Goal: Task Accomplishment & Management: Use online tool/utility

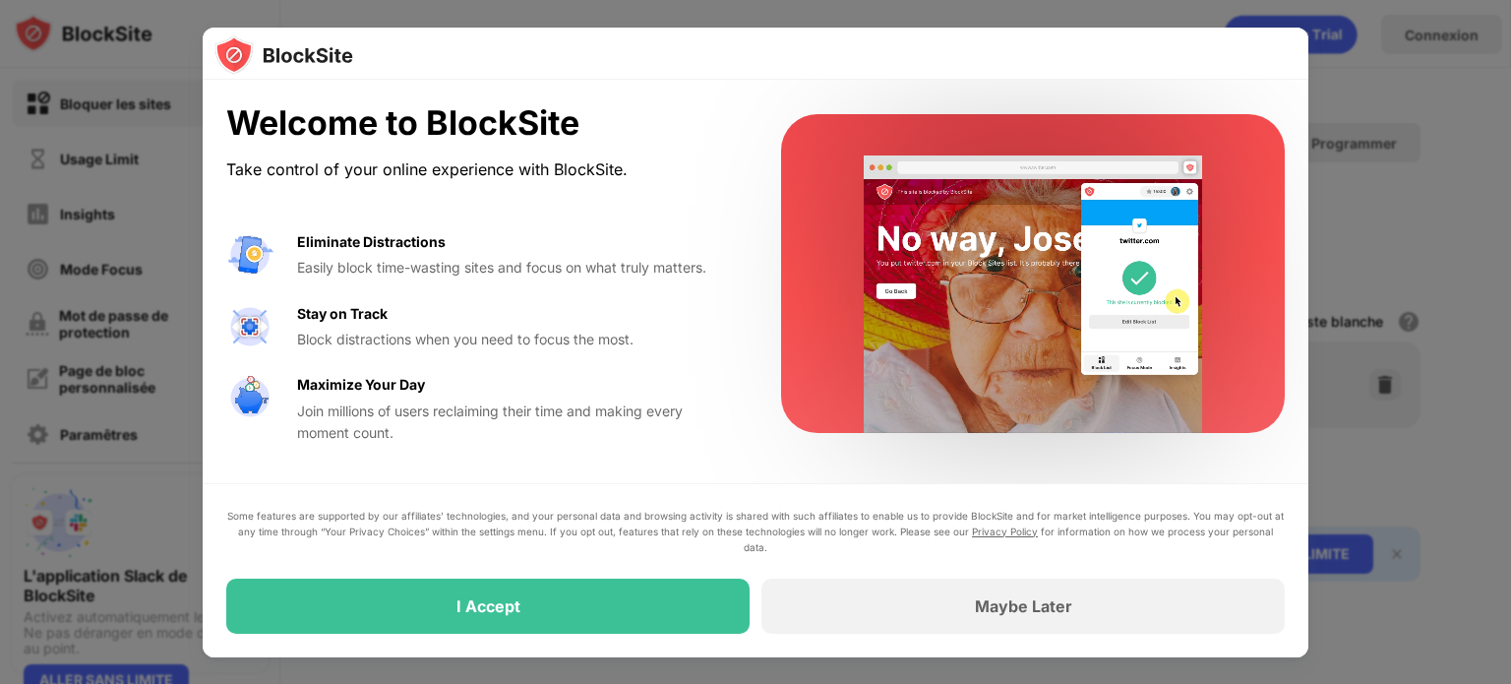
click at [654, 576] on div "Some features are supported by our affiliates’ technologies, and your personal …" at bounding box center [755, 571] width 1058 height 126
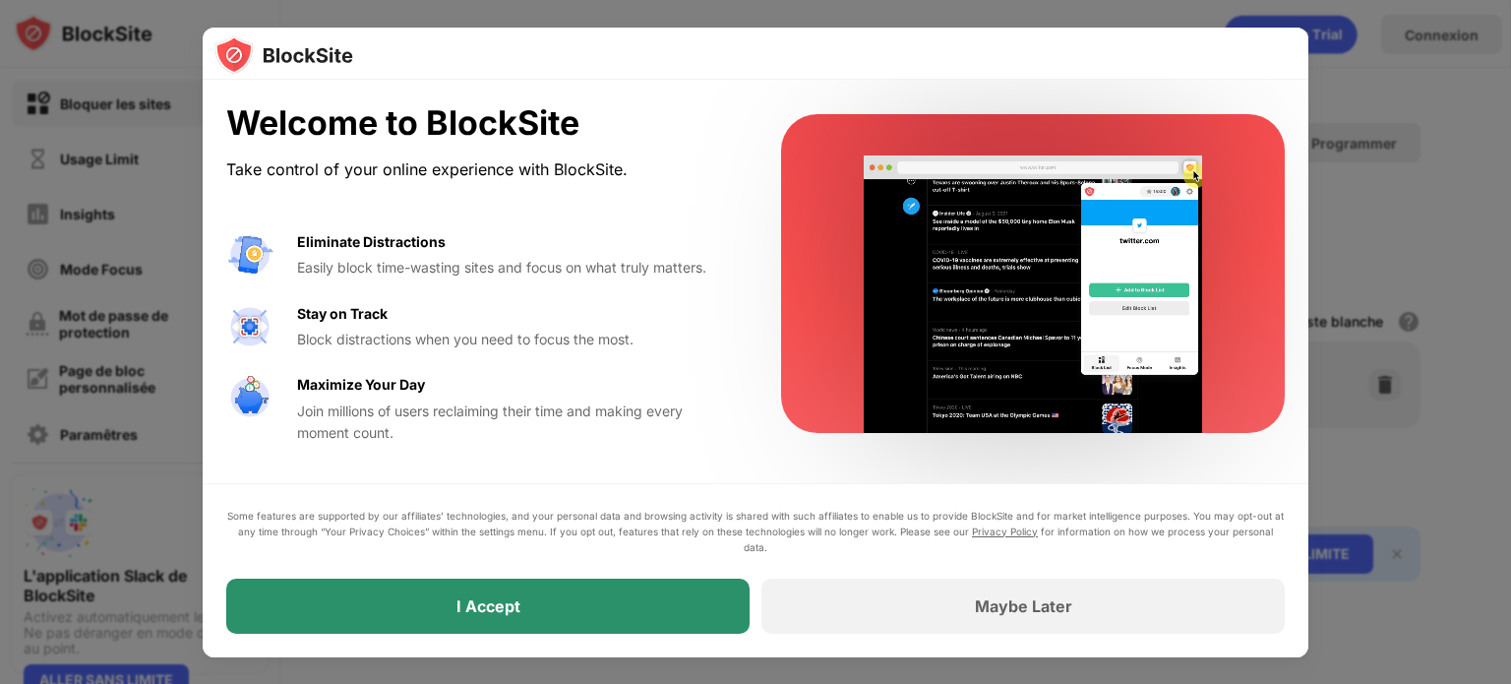
click at [652, 606] on div "I Accept" at bounding box center [487, 605] width 523 height 55
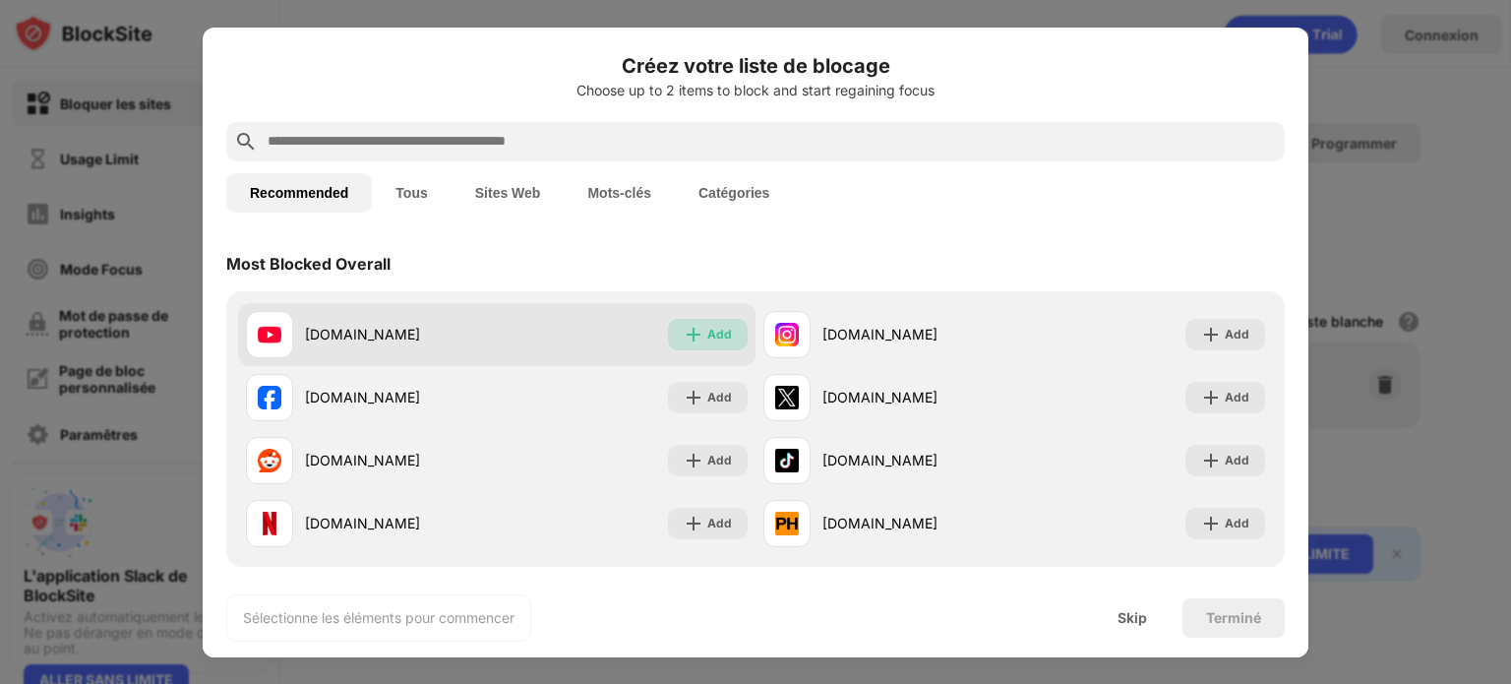
click at [673, 328] on div "Add" at bounding box center [708, 334] width 80 height 31
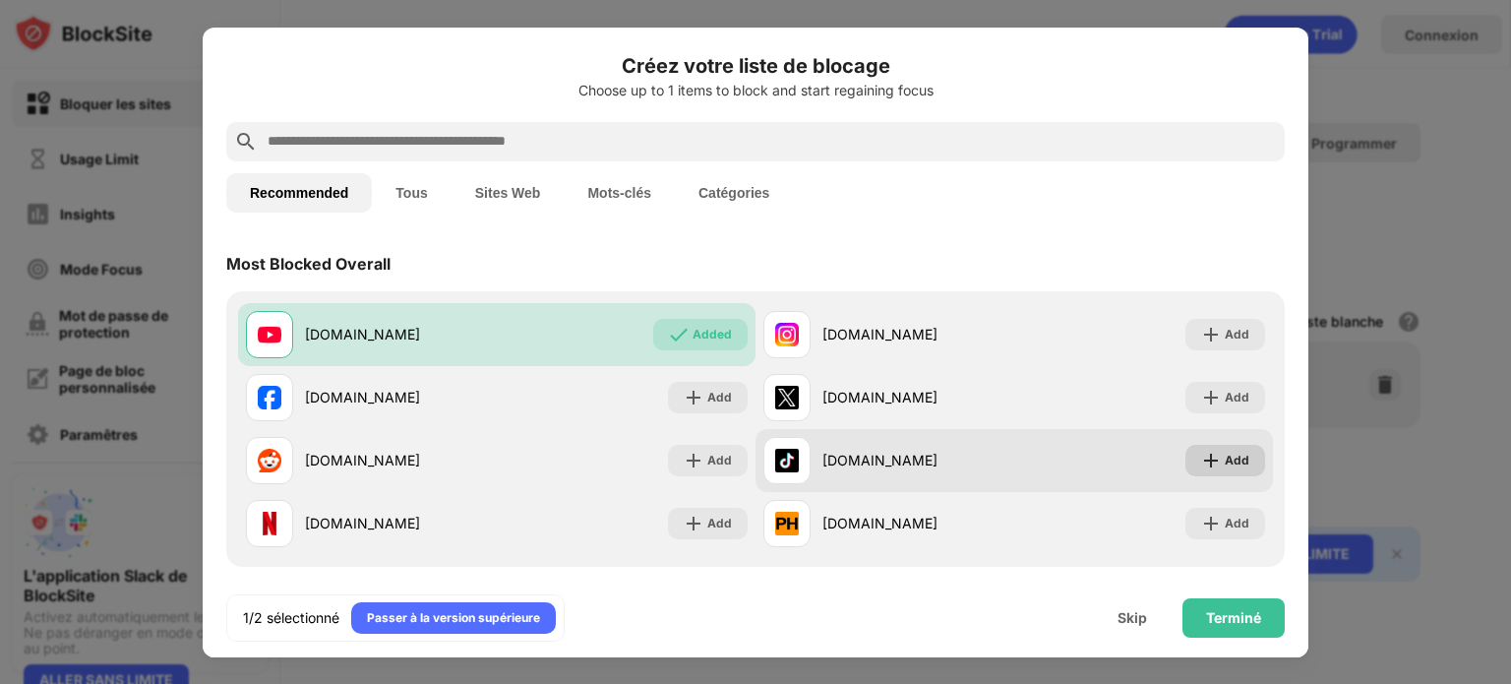
click at [1225, 464] on div "Add" at bounding box center [1237, 460] width 25 height 20
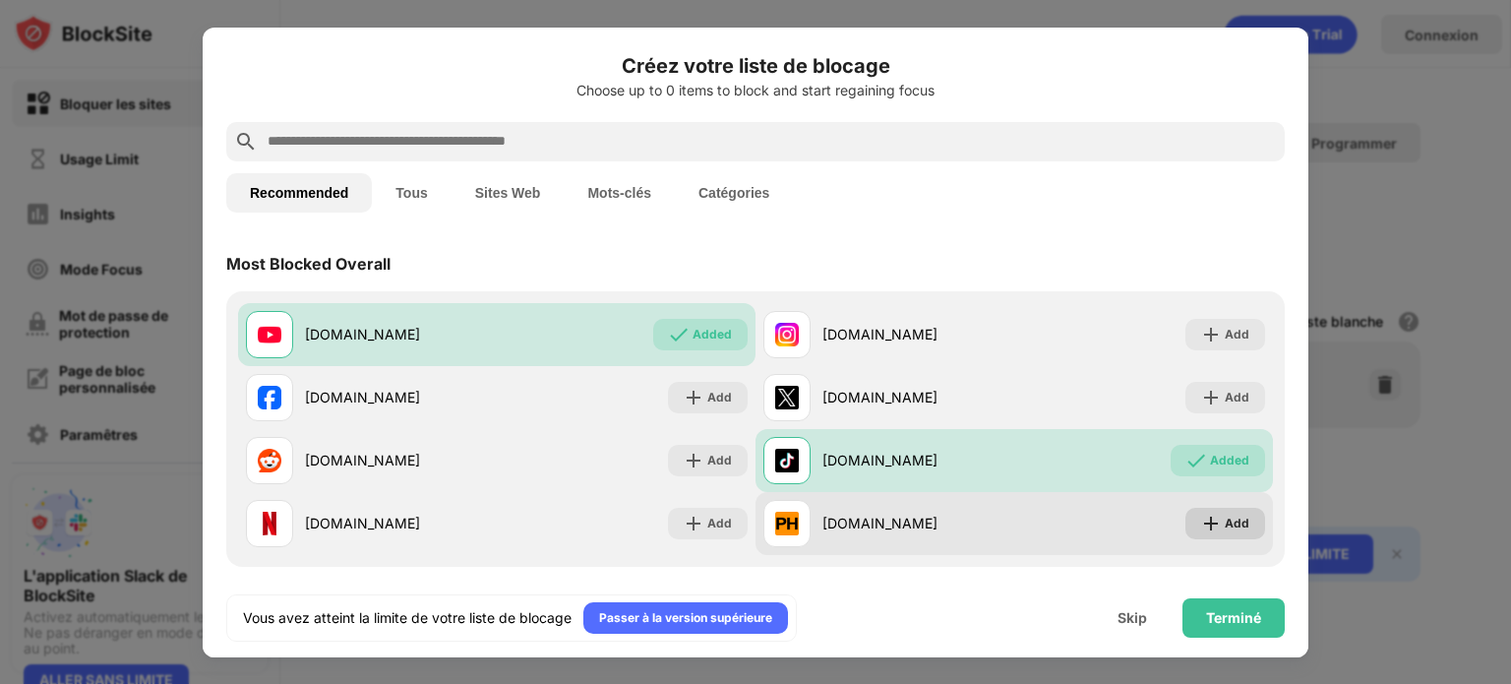
click at [1201, 522] on img at bounding box center [1211, 523] width 20 height 20
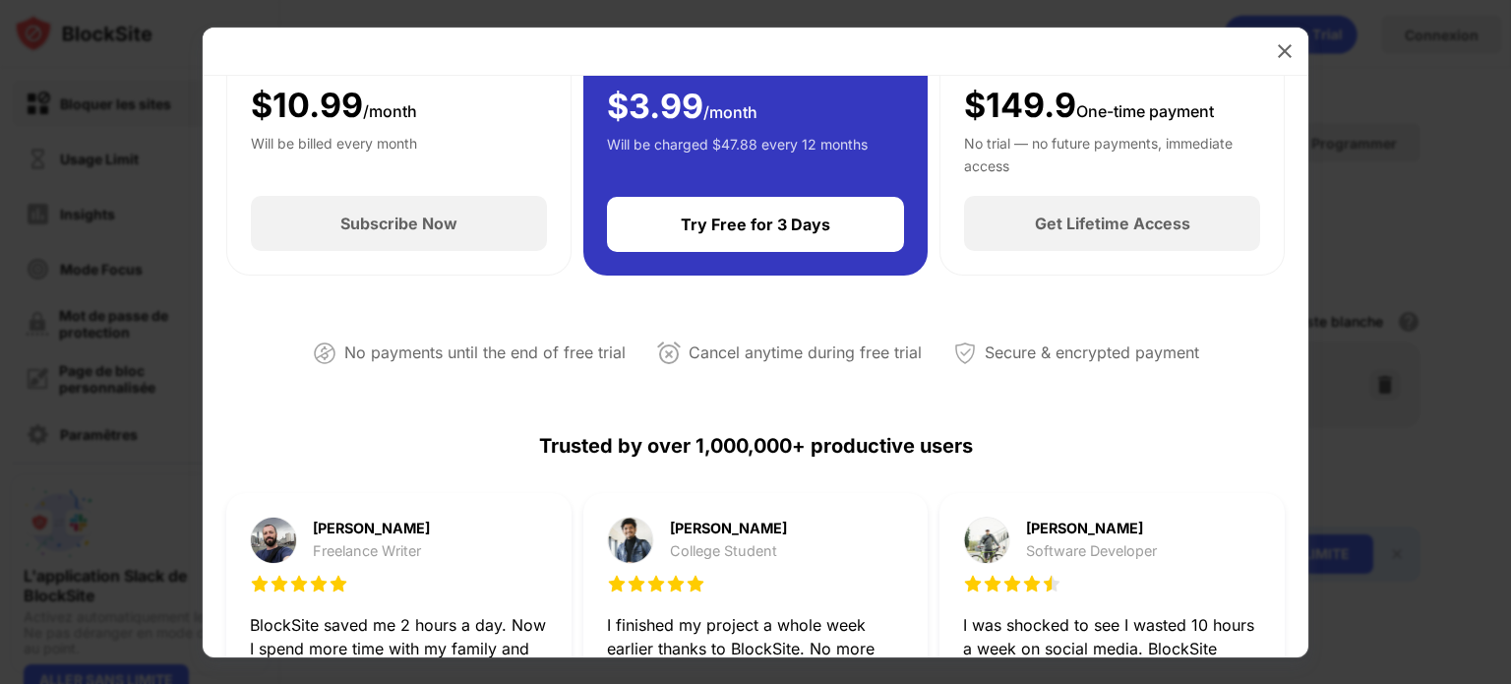
scroll to position [98, 0]
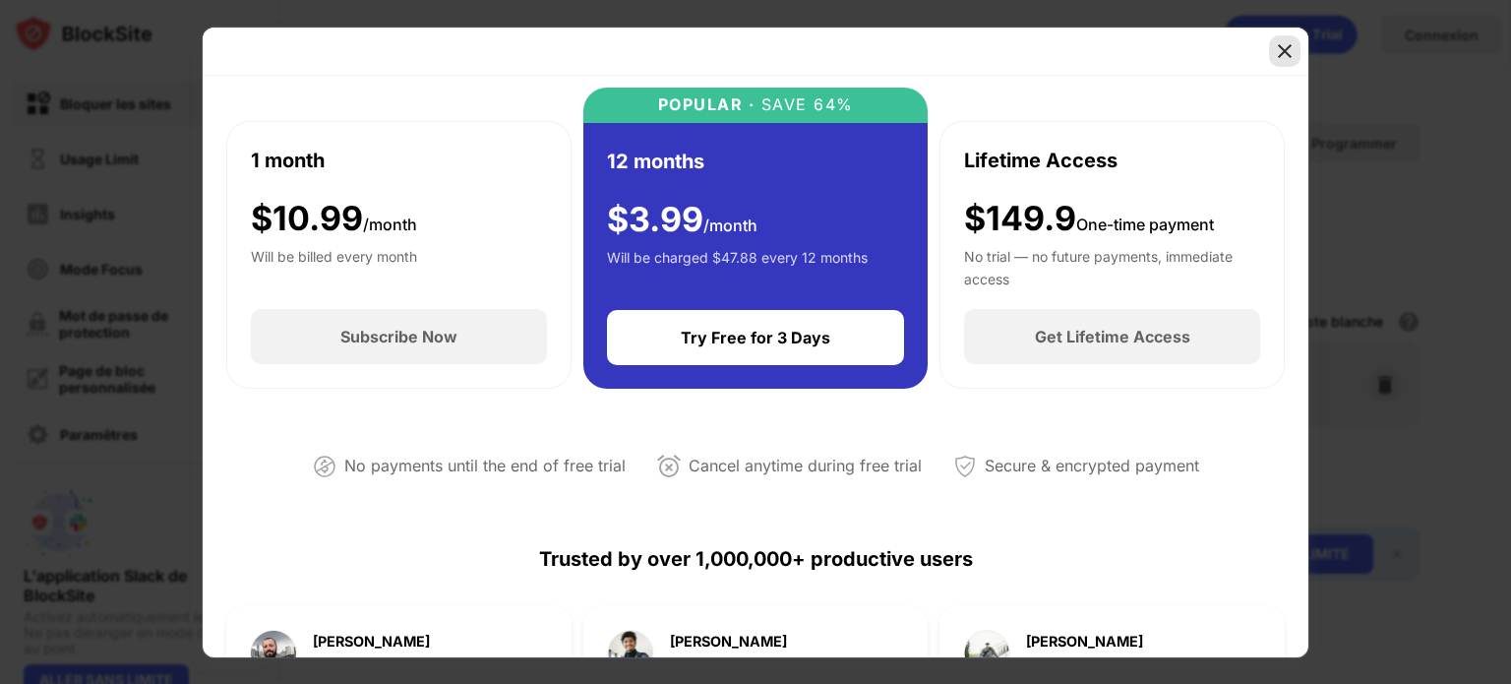
click at [1290, 46] on img at bounding box center [1285, 51] width 20 height 20
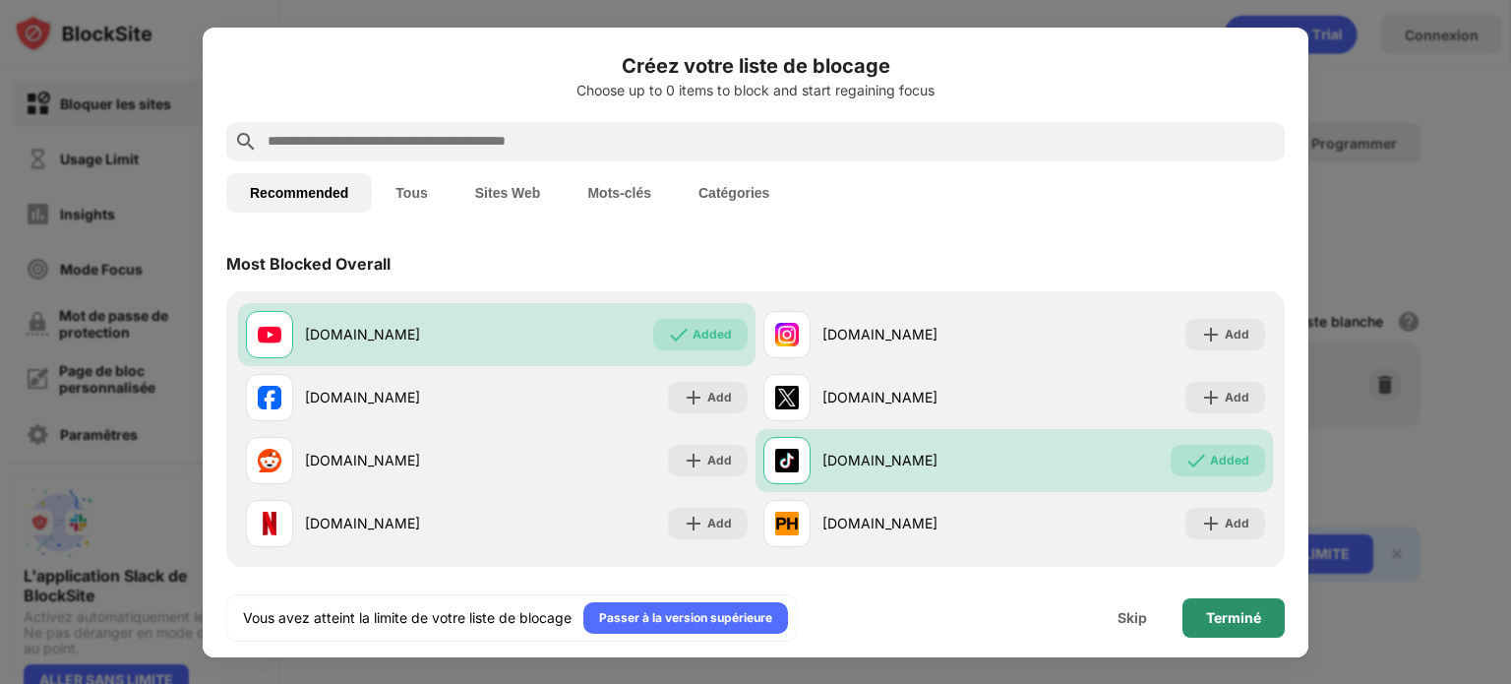
click at [1214, 626] on div "Terminé" at bounding box center [1233, 617] width 102 height 39
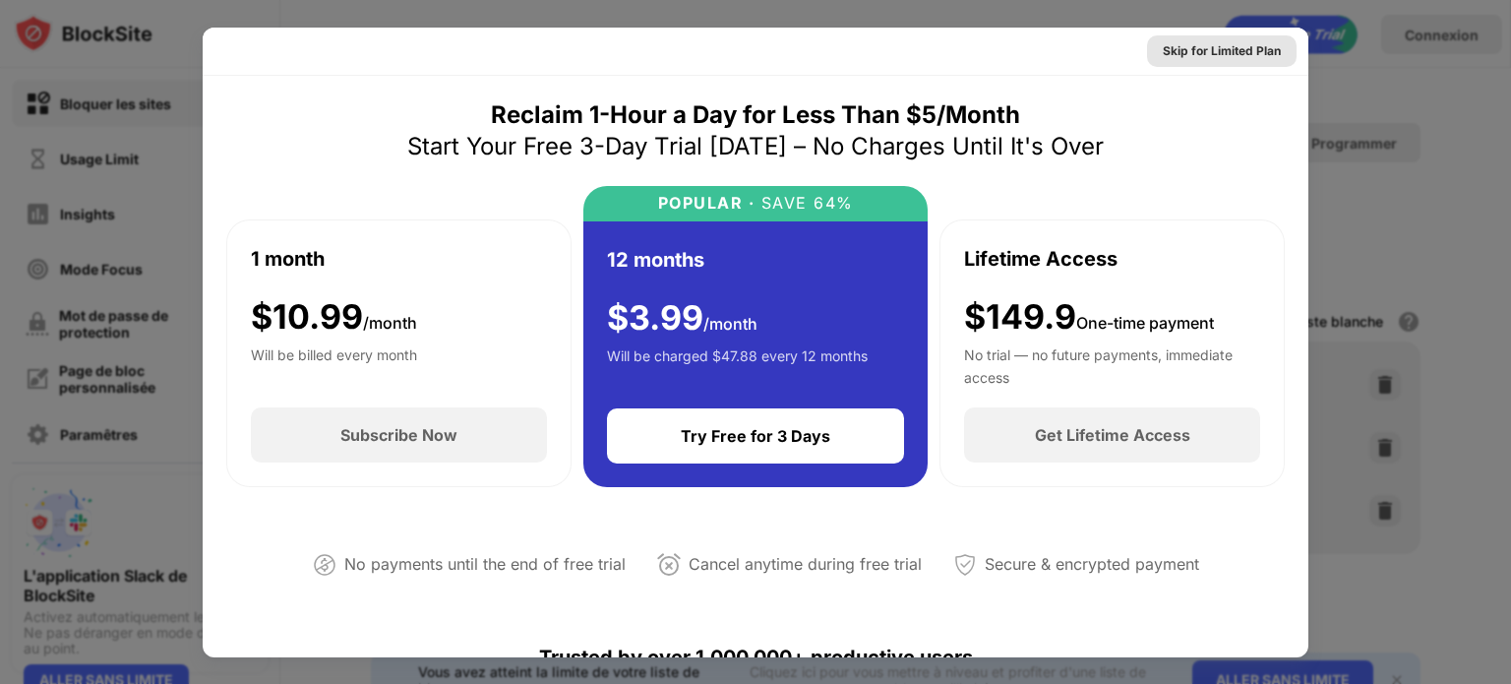
click at [1196, 55] on div "Skip for Limited Plan" at bounding box center [1222, 51] width 118 height 20
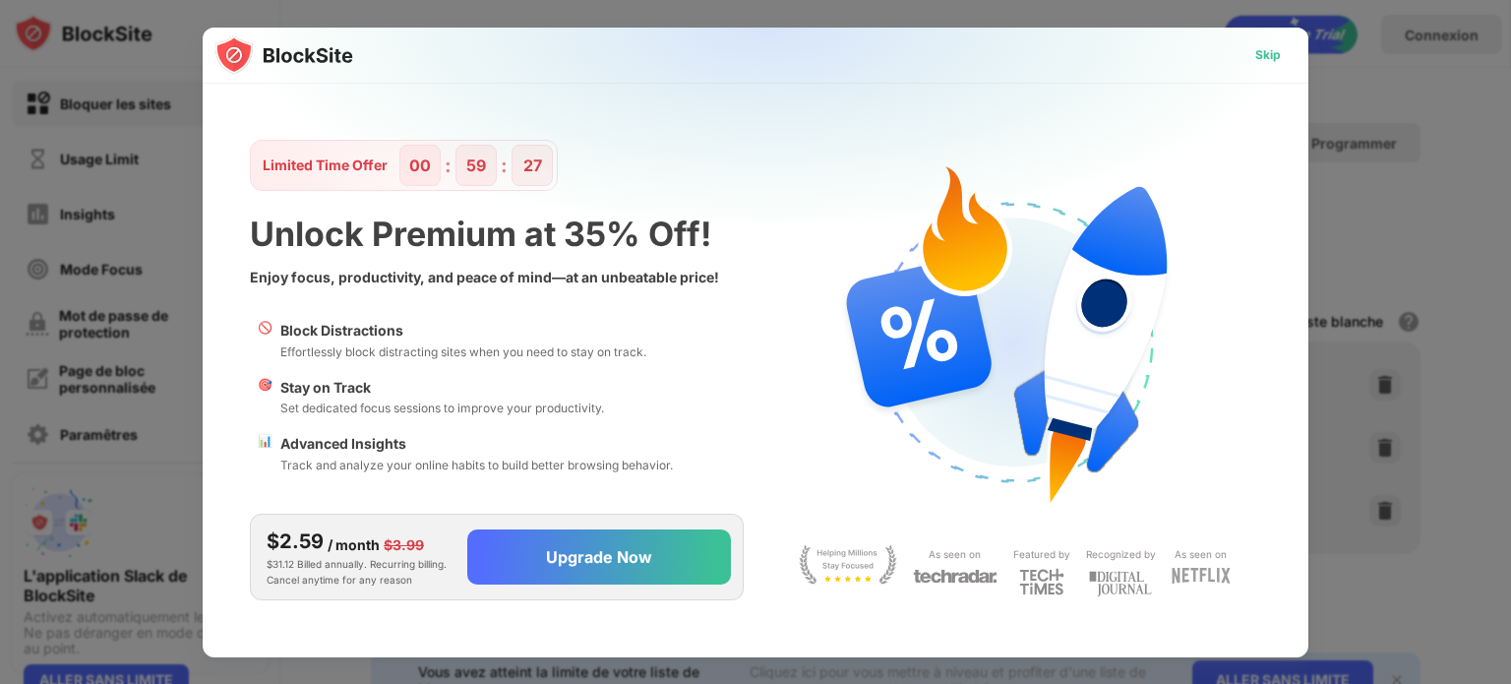
click at [1264, 57] on div "Skip" at bounding box center [1268, 55] width 26 height 20
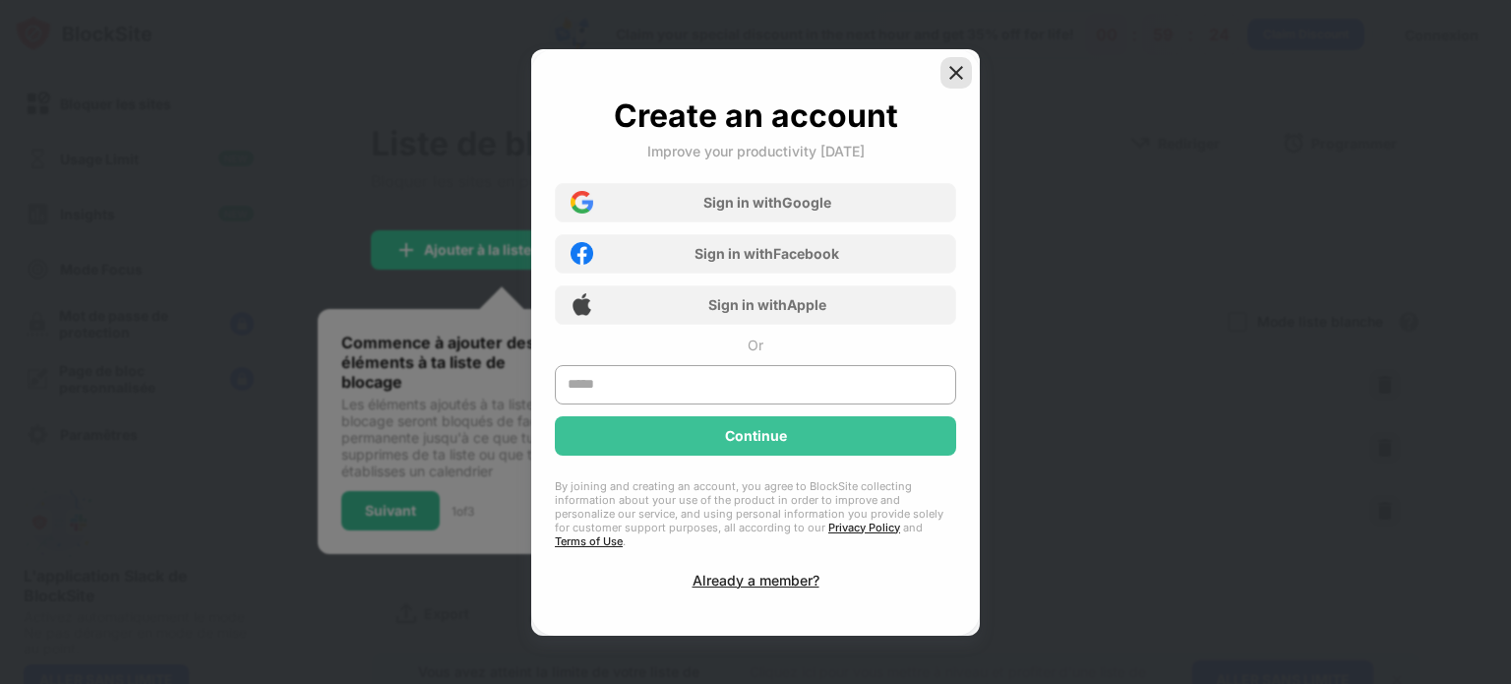
click at [959, 80] on img at bounding box center [956, 73] width 20 height 20
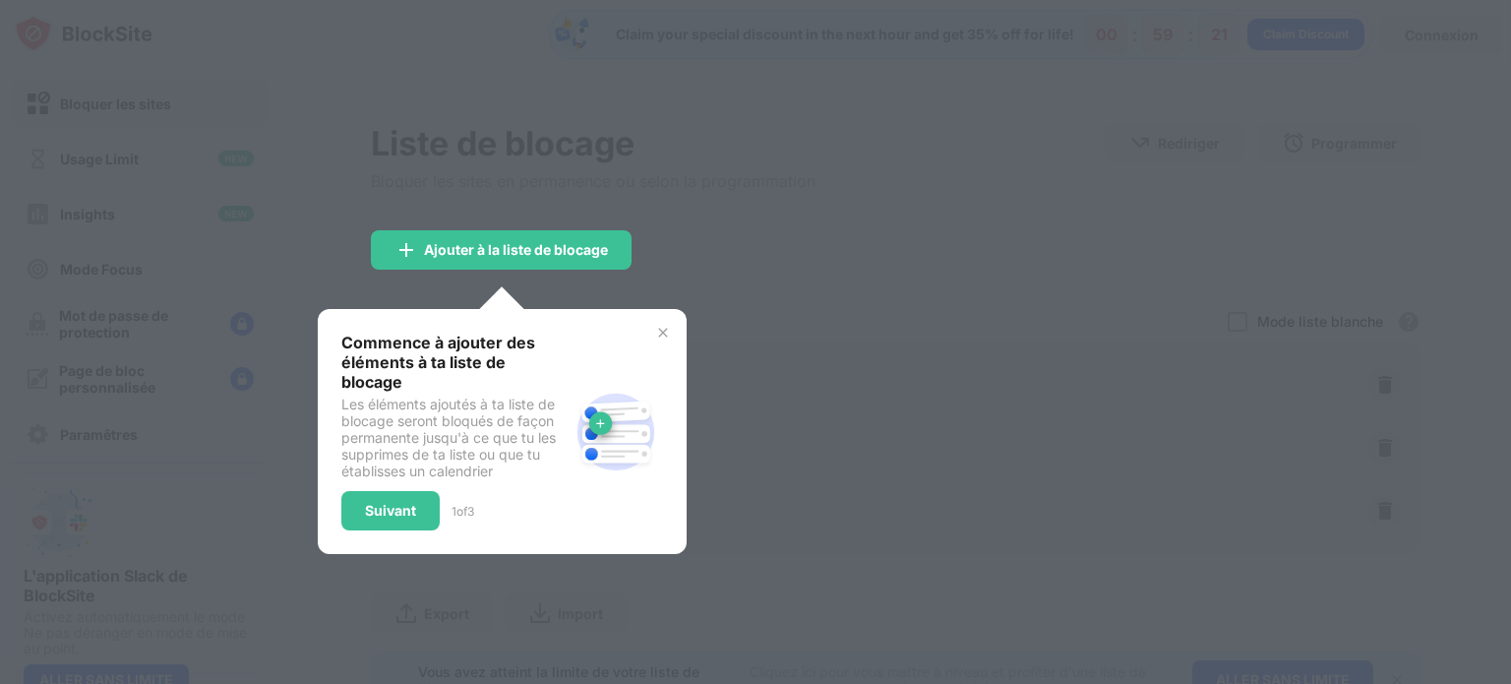
click at [663, 330] on img at bounding box center [663, 333] width 16 height 16
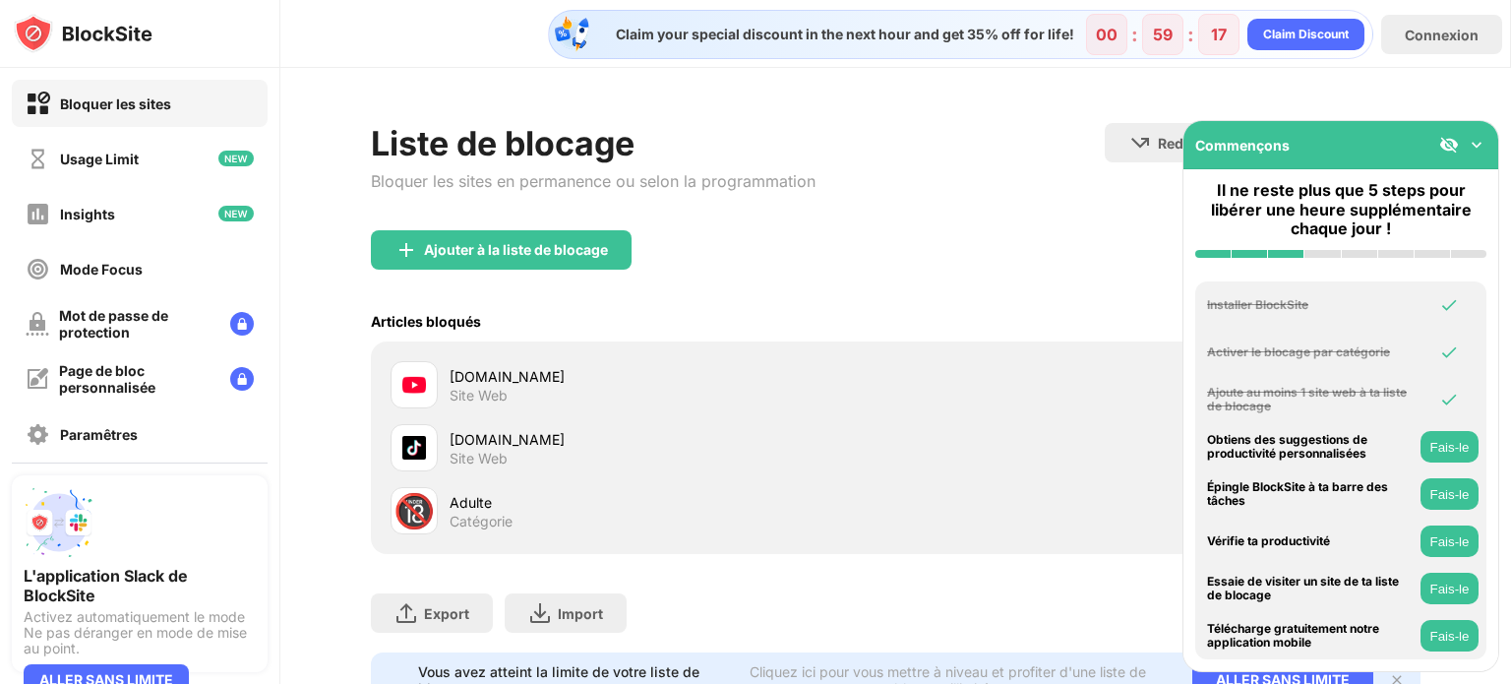
click at [931, 239] on div "Ajouter à la liste de blocage" at bounding box center [895, 265] width 1049 height 71
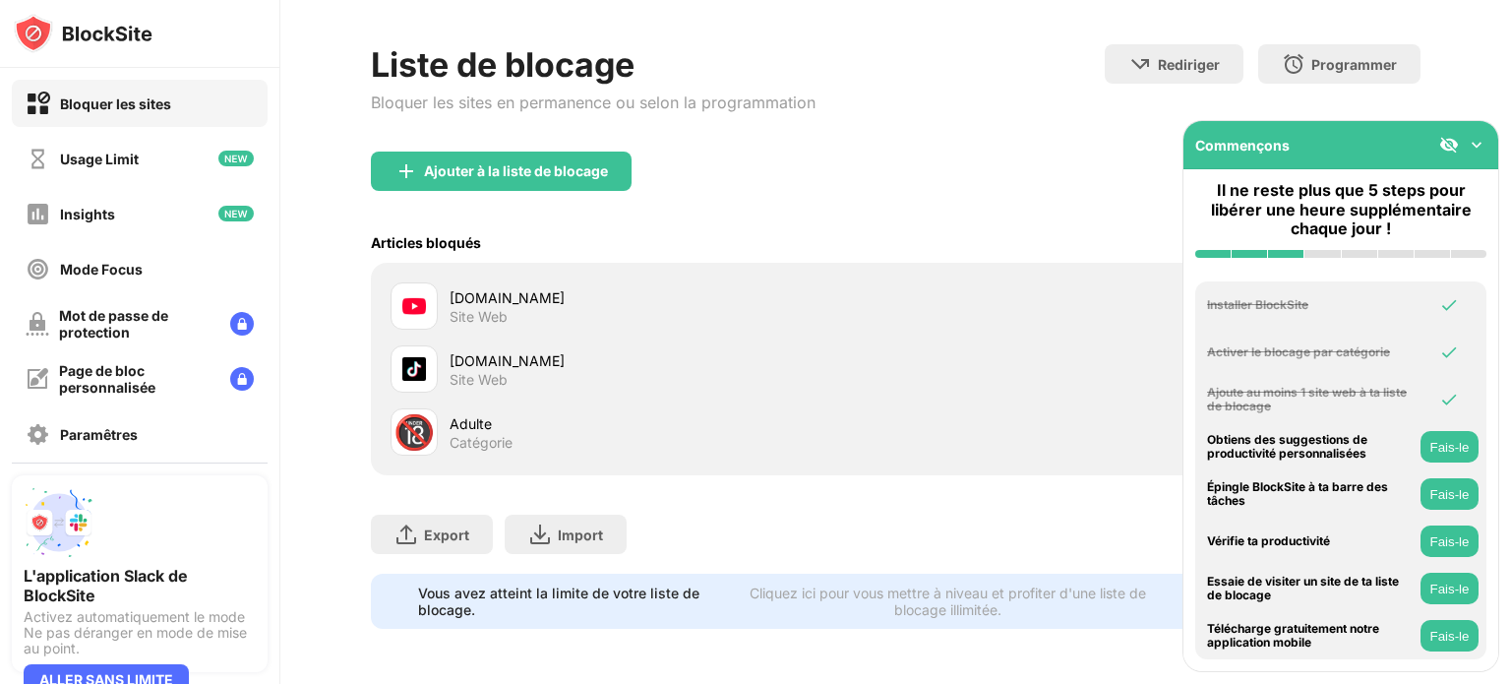
scroll to position [12, 0]
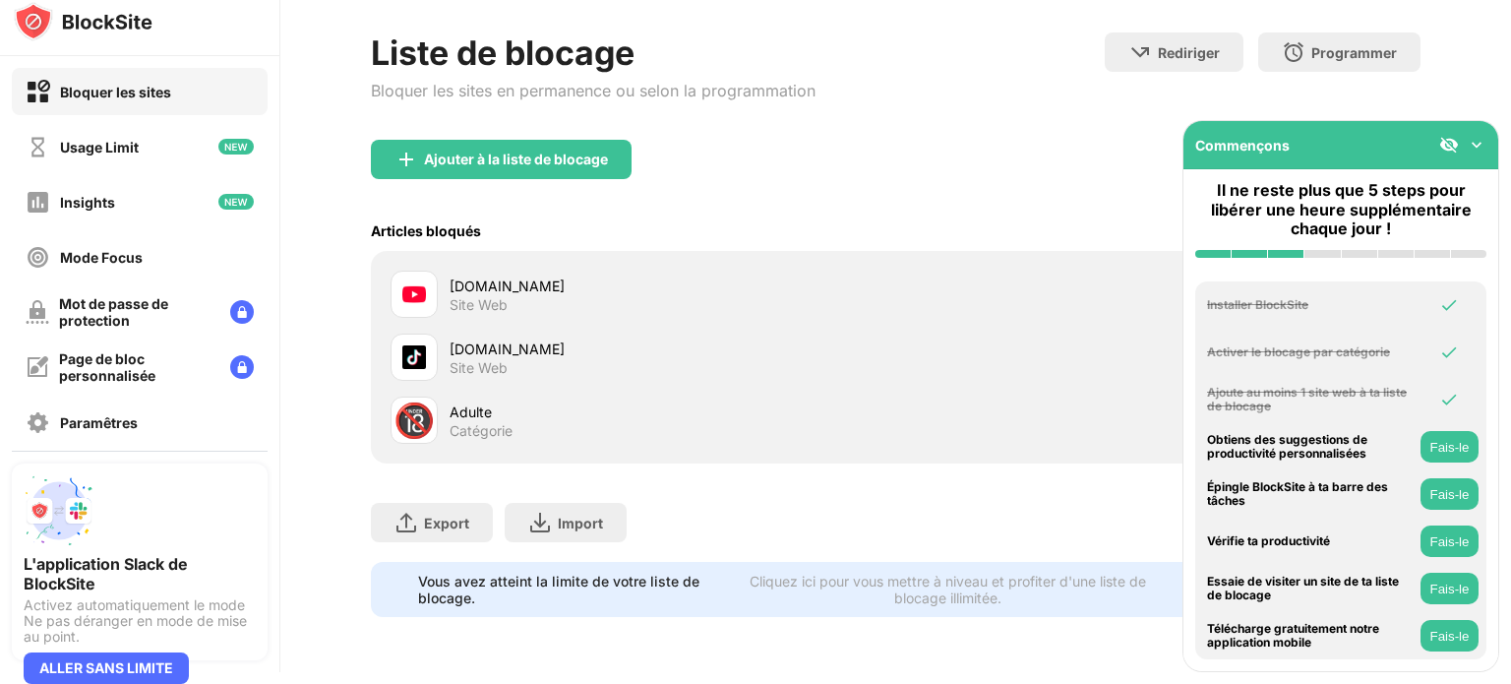
click at [1475, 145] on img at bounding box center [1477, 145] width 20 height 20
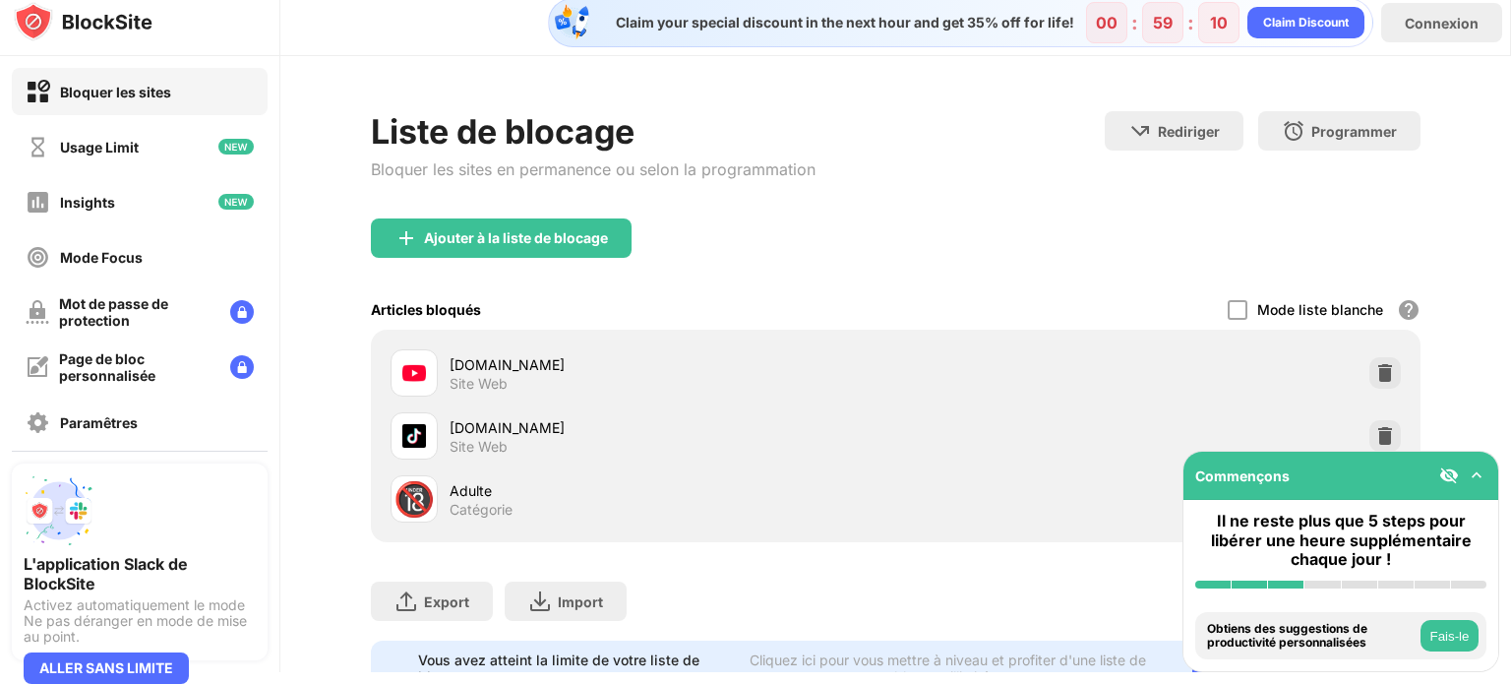
scroll to position [0, 0]
